Goal: Information Seeking & Learning: Find specific page/section

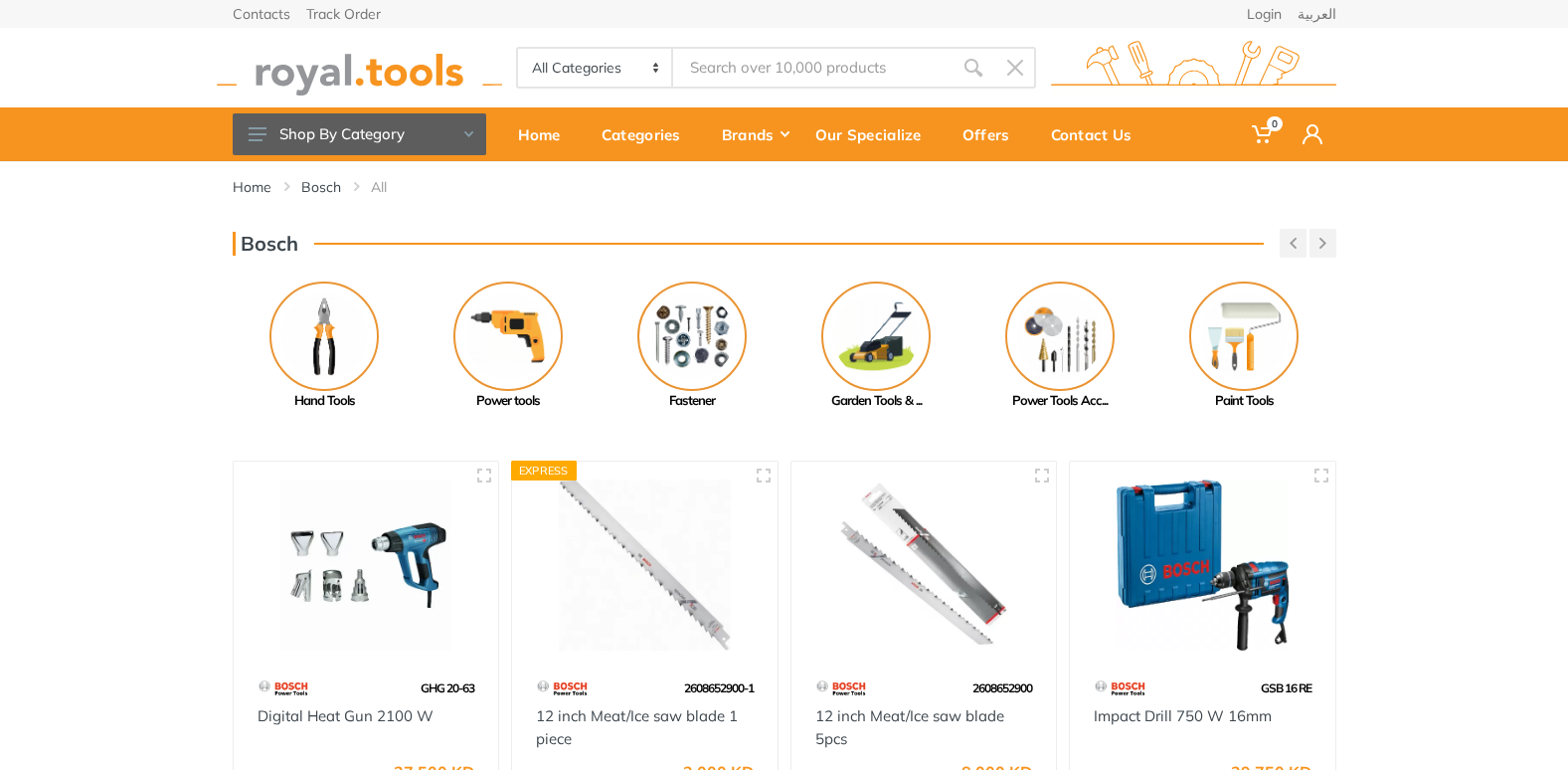
click at [742, 63] on input "Site search" at bounding box center [812, 68] width 279 height 42
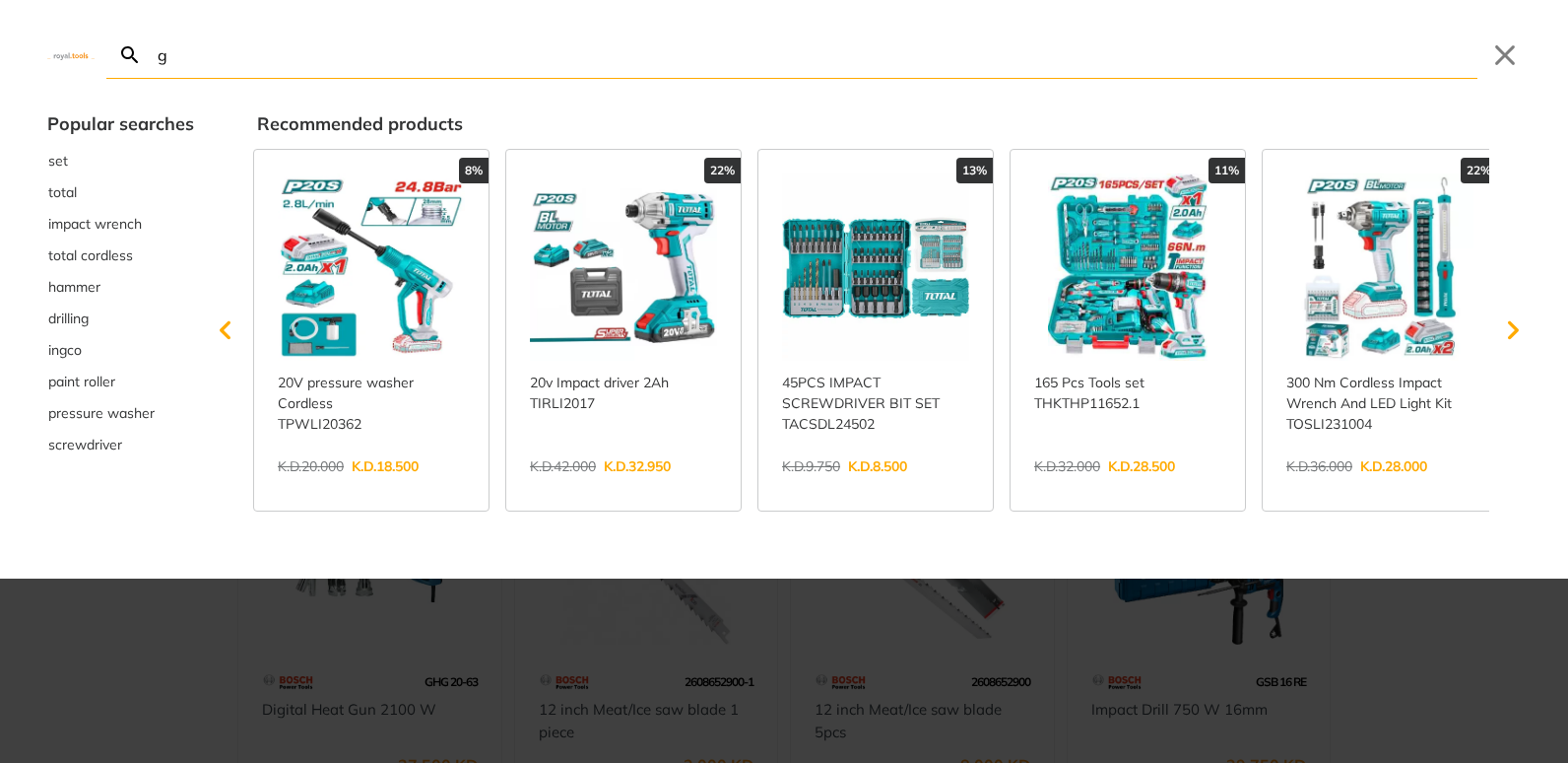
type input "g"
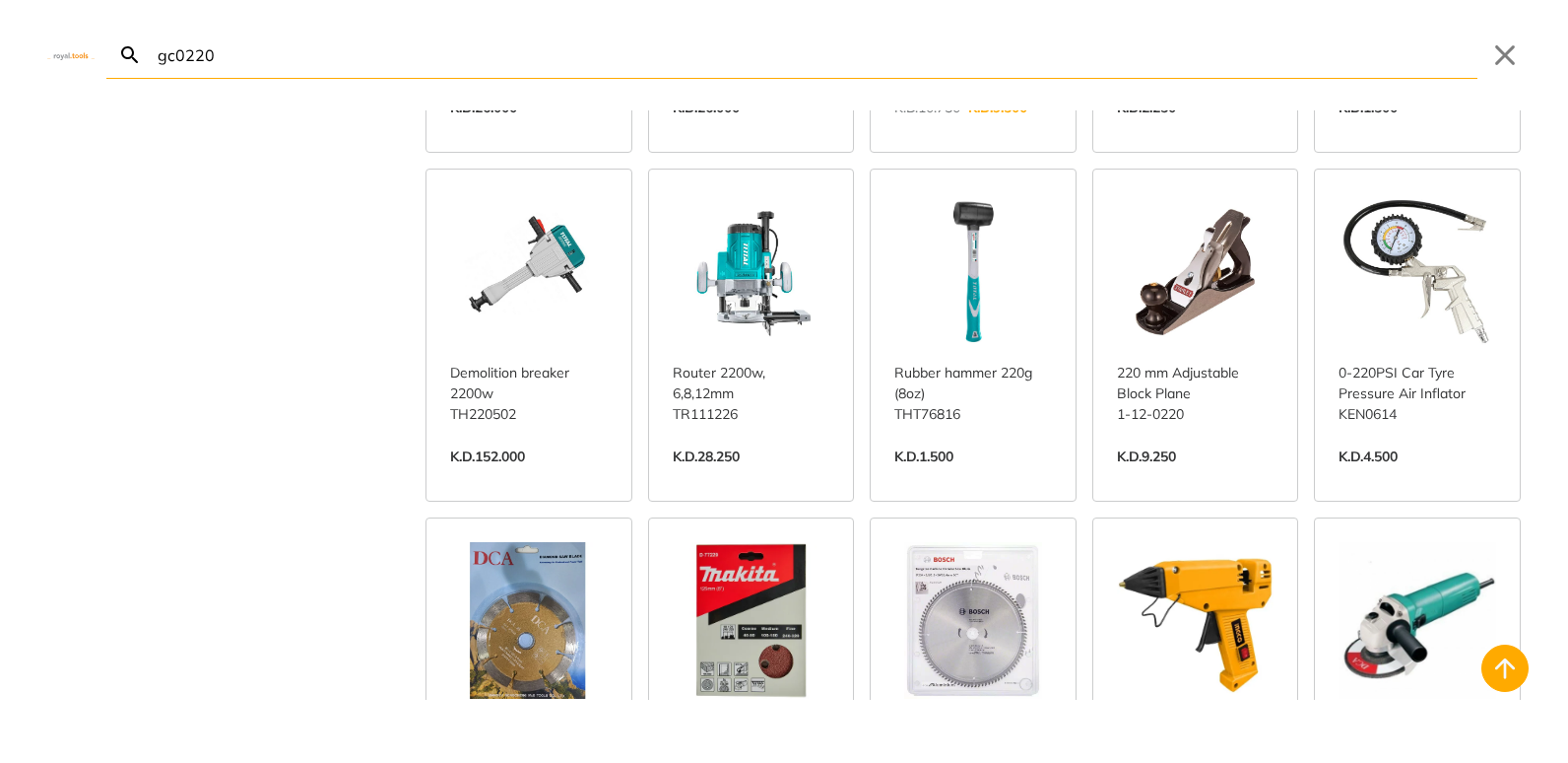
scroll to position [493, 0]
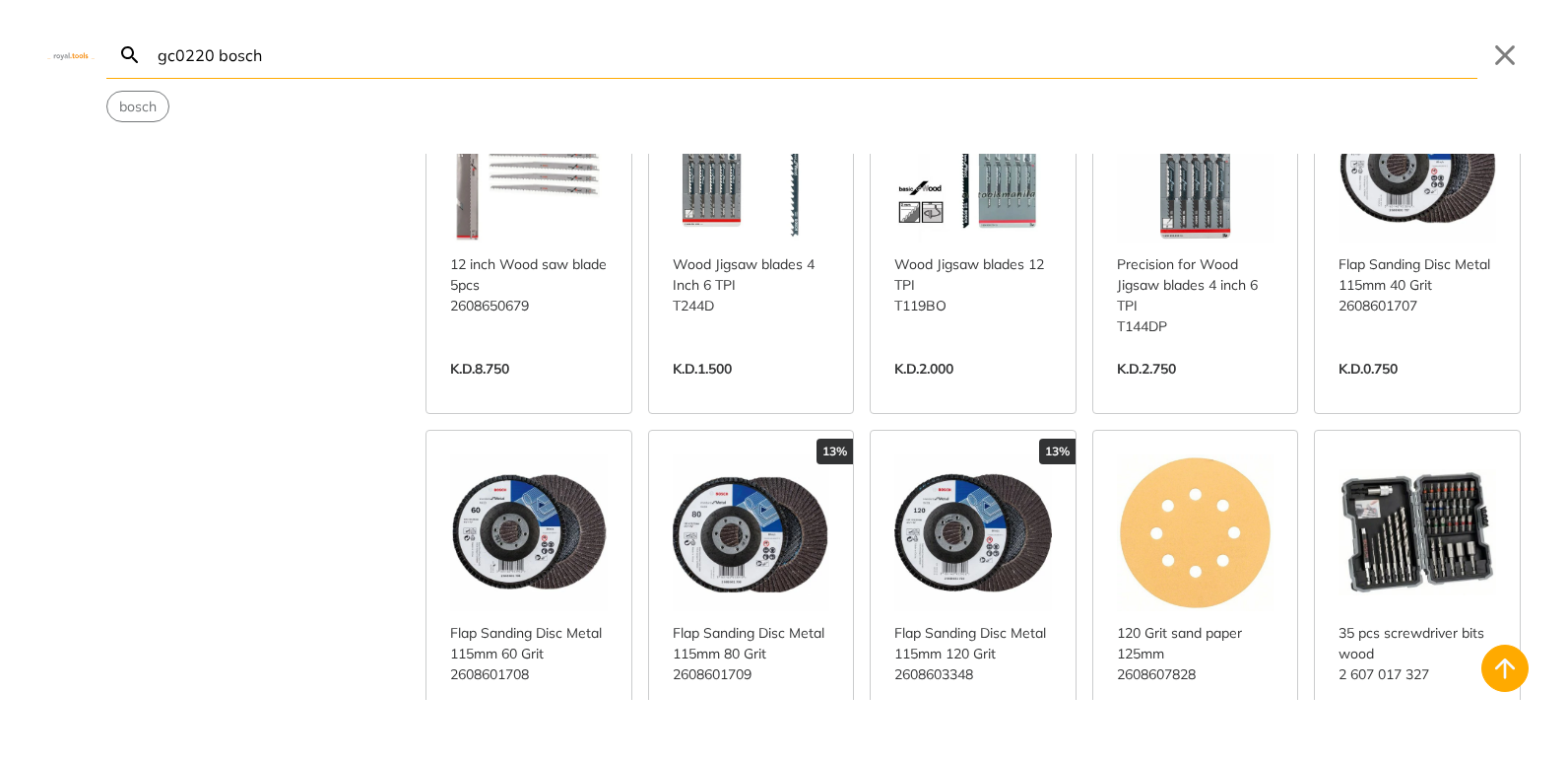
scroll to position [8275, 0]
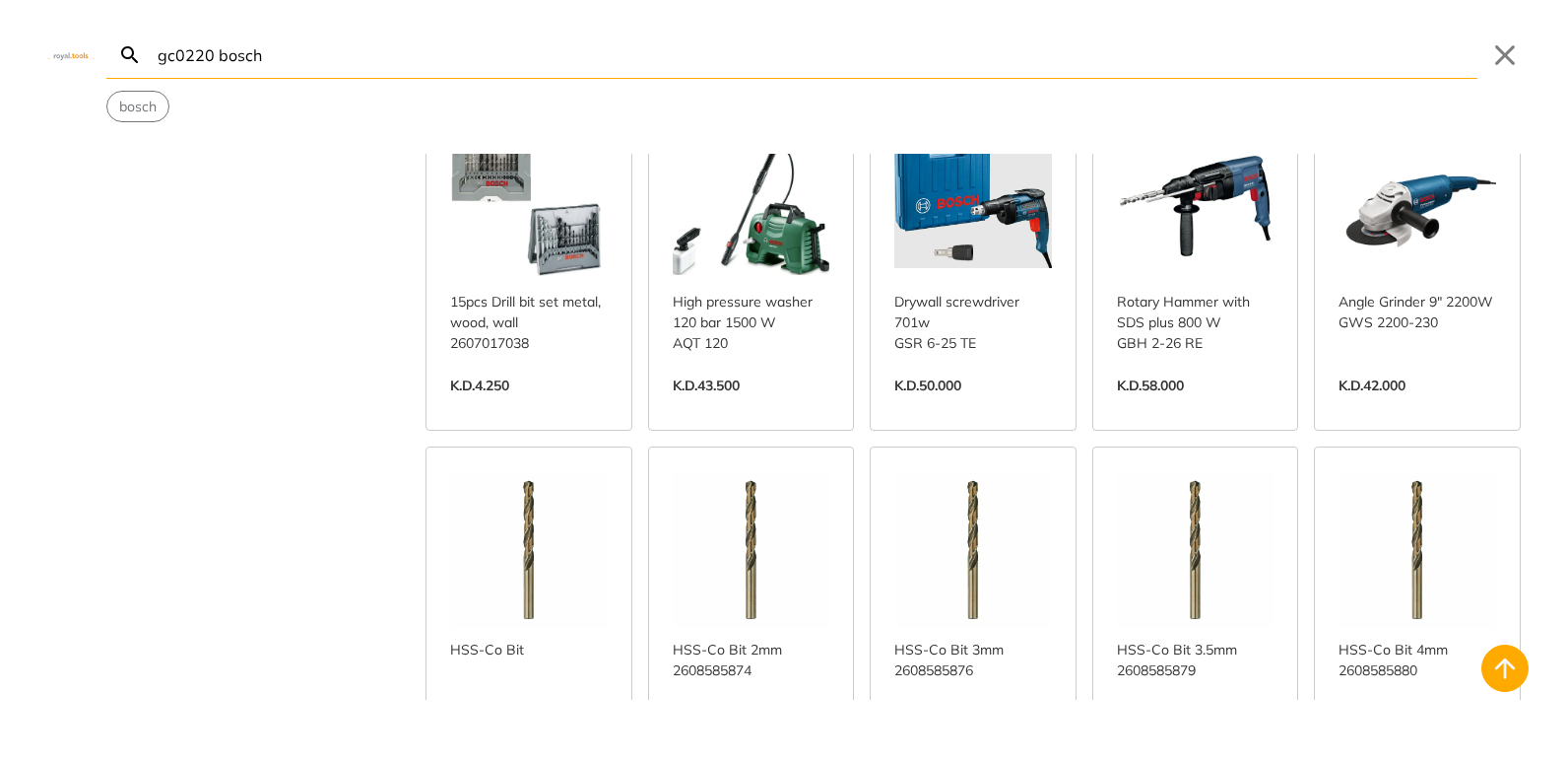
scroll to position [12709, 0]
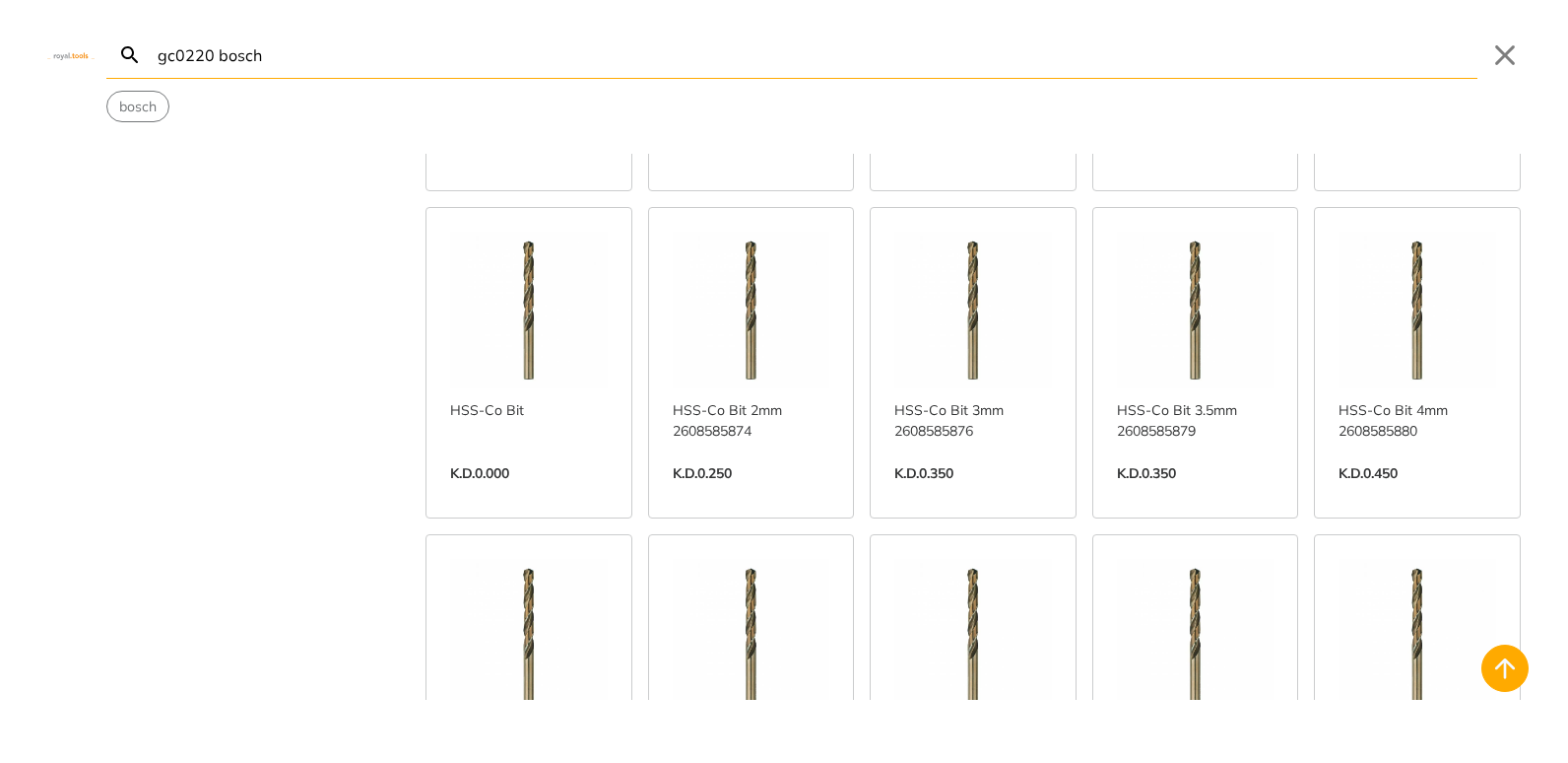
drag, startPoint x: 211, startPoint y: 57, endPoint x: 9, endPoint y: 53, distance: 202.0
click at [9, 53] on div "gc0220 bosch Search Submit Close bosch" at bounding box center [784, 60] width 1568 height 122
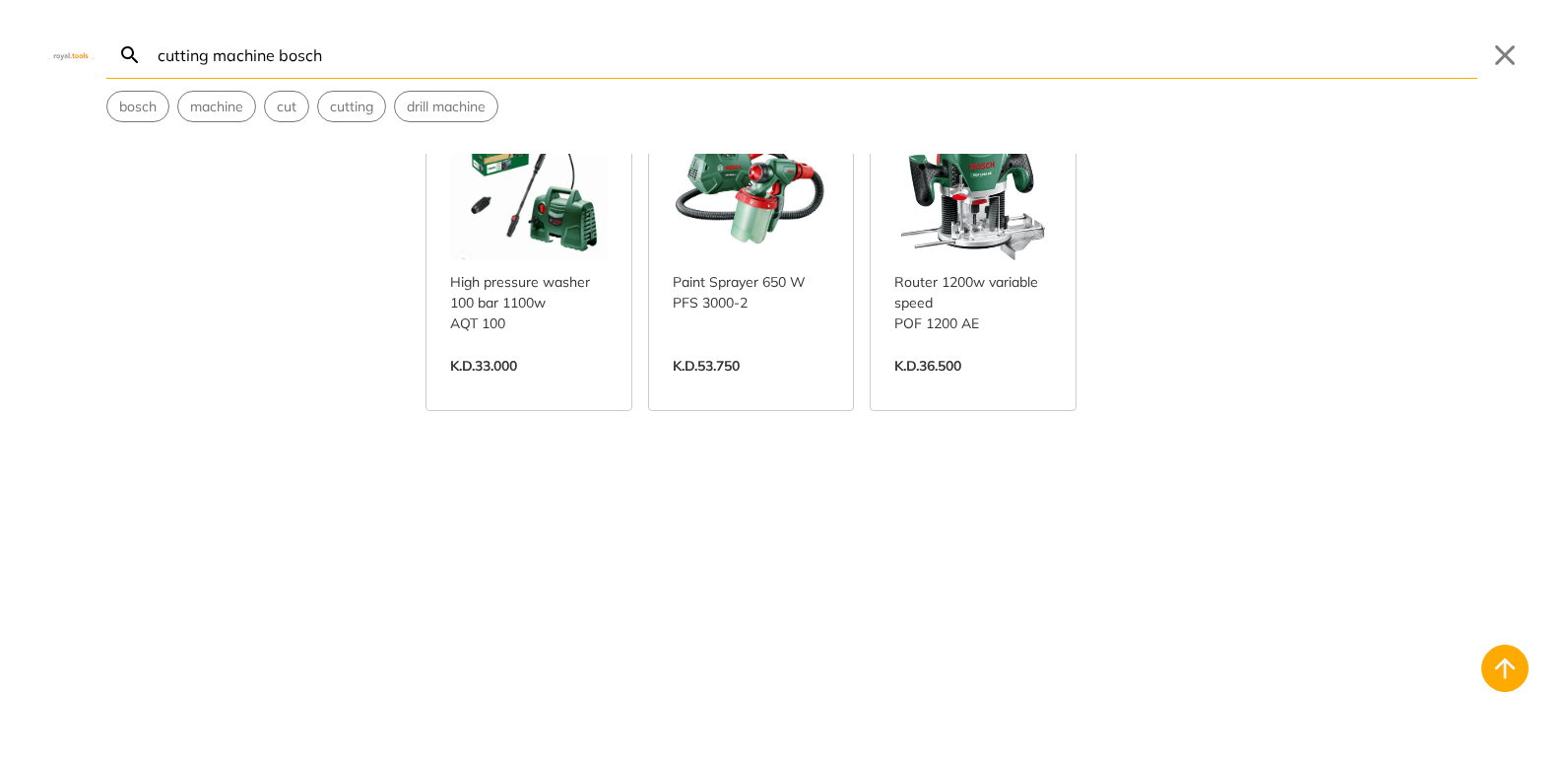
scroll to position [505, 0]
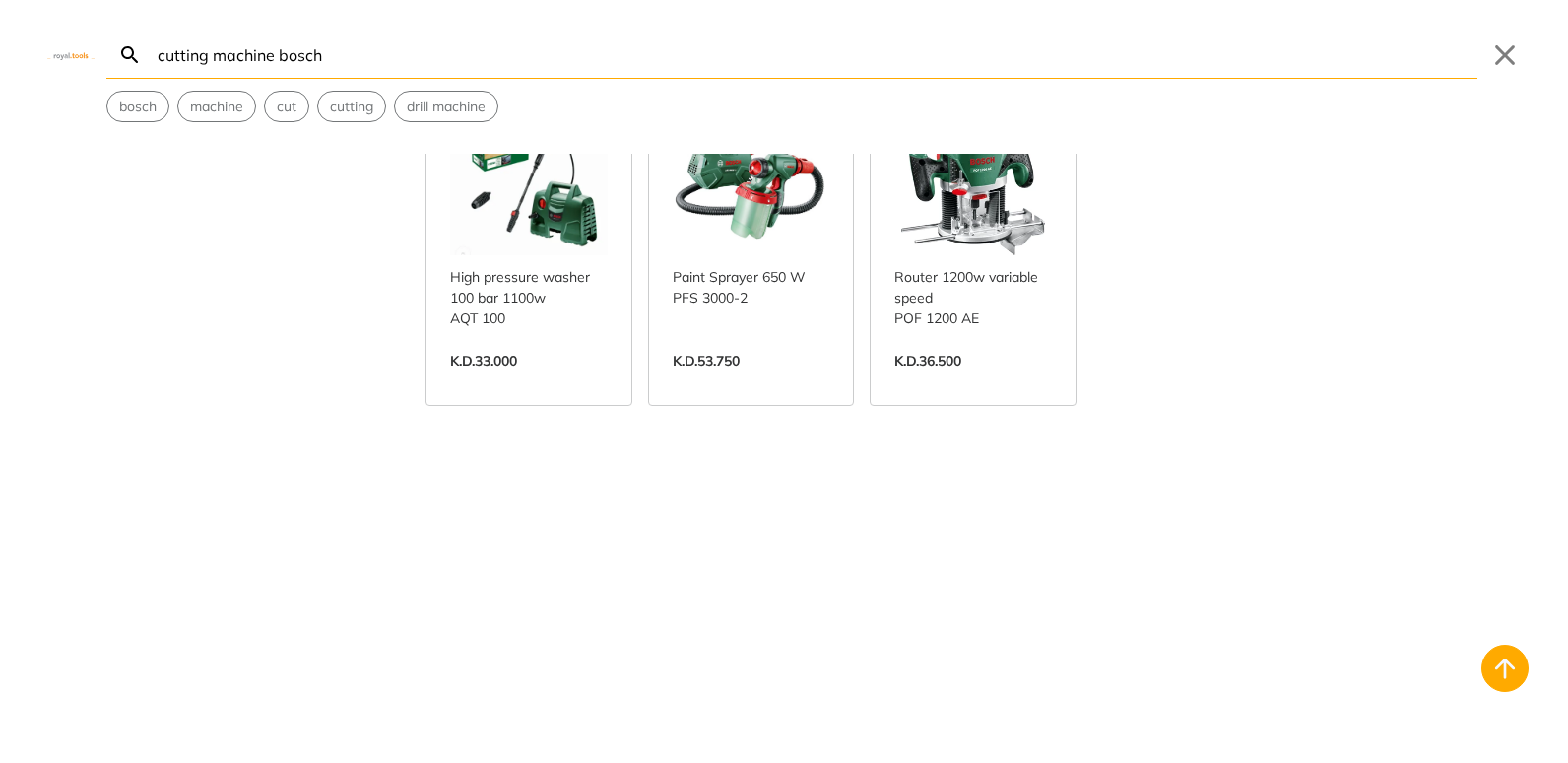
type input "cutting machine bosch"
